Goal: Information Seeking & Learning: Learn about a topic

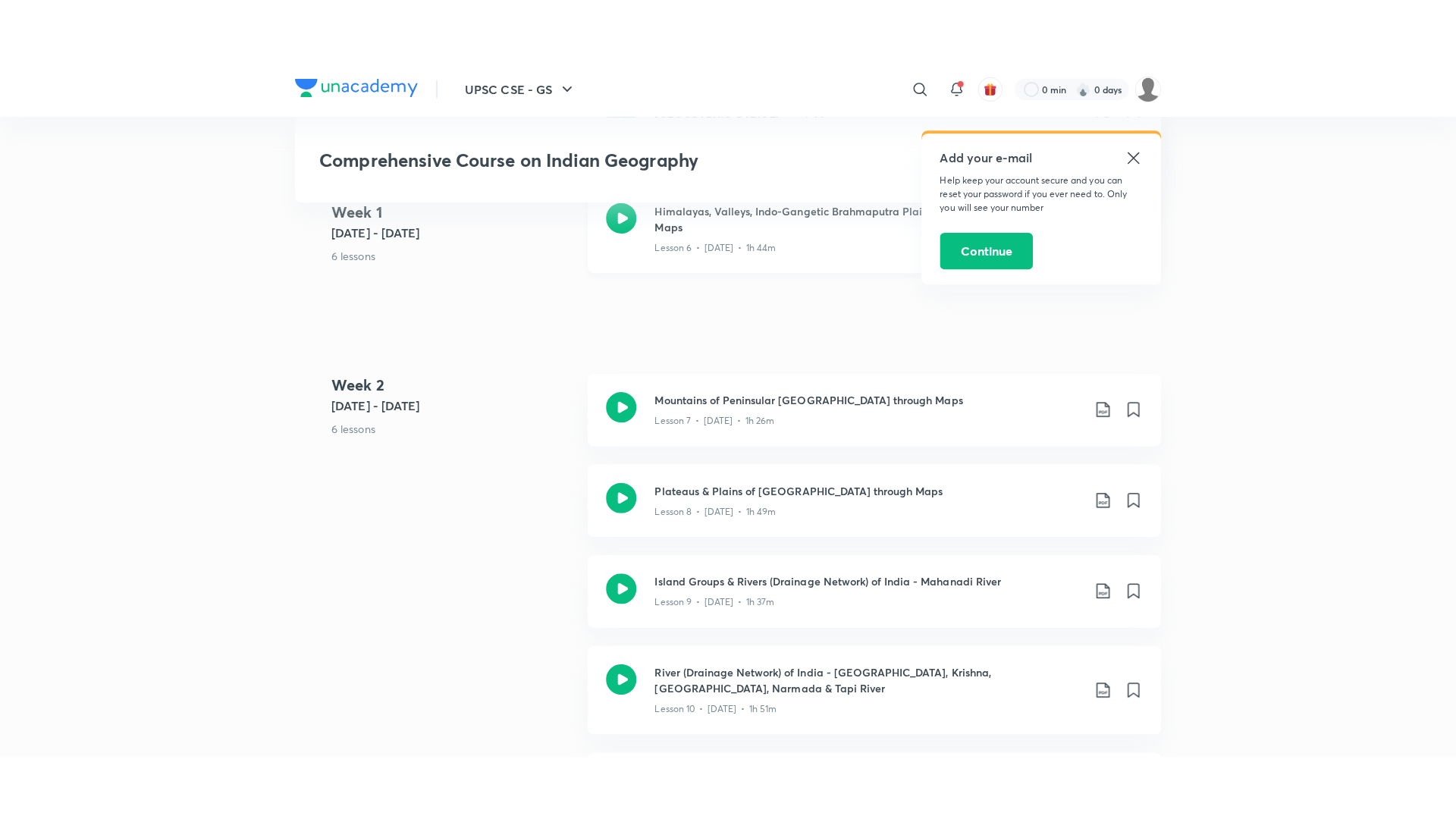
scroll to position [1126, 0]
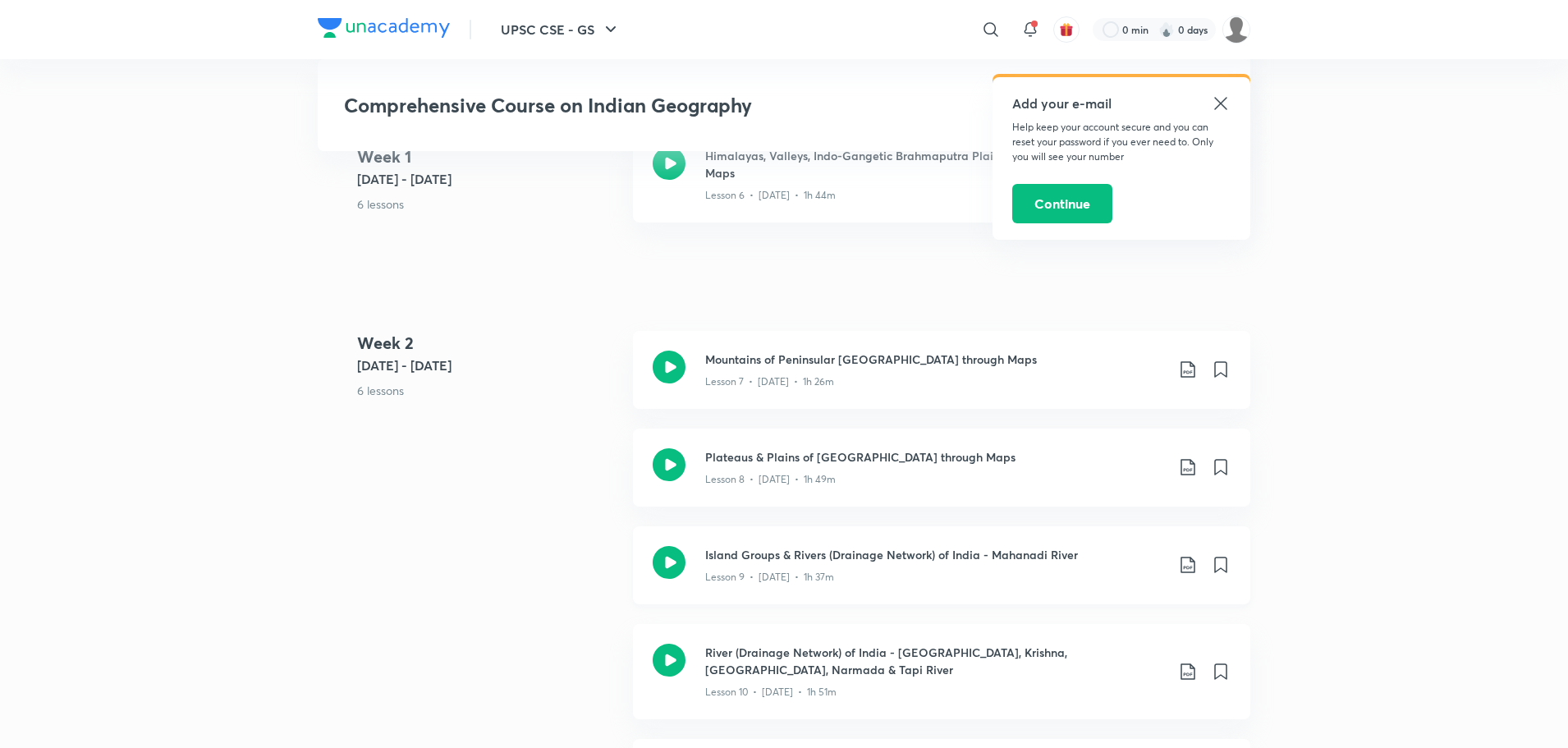
click at [668, 569] on icon at bounding box center [669, 562] width 33 height 33
